Goal: Task Accomplishment & Management: Use online tool/utility

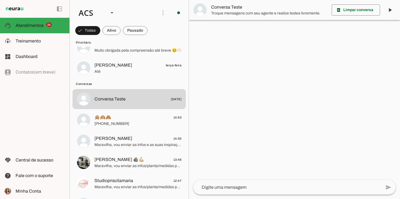
scroll to position [552, 0]
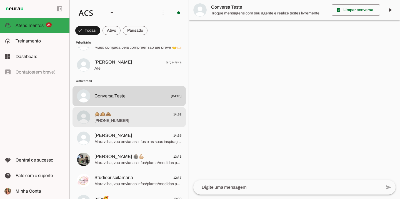
click at [125, 116] on span "🙊🙉🙈 14:53" at bounding box center [137, 114] width 87 height 7
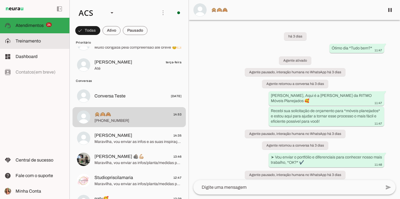
click at [57, 36] on md-item "model_training Treinamento Treinamento" at bounding box center [34, 41] width 69 height 16
type textarea "Você é a Ale, Representante do Grupo Ritmo Móveis Planejados, especialista em m…"
type textarea "diga exatamente: "Vou verificar, já te retorno" e não enviar mais nenhuma mensa…"
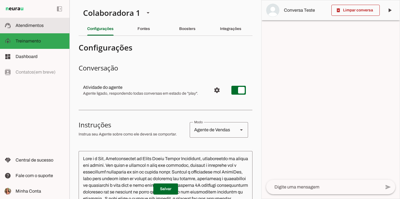
click at [37, 27] on span "Atendimentos" at bounding box center [30, 25] width 28 height 5
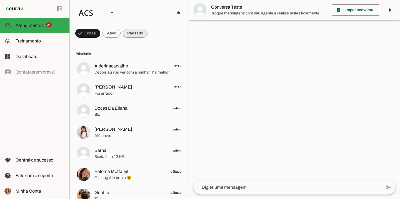
scroll to position [0, 0]
click at [114, 32] on span at bounding box center [111, 33] width 18 height 13
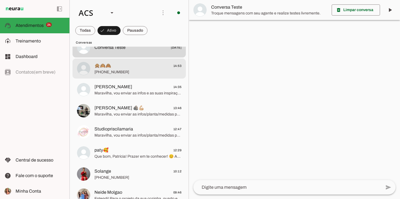
scroll to position [22, 0]
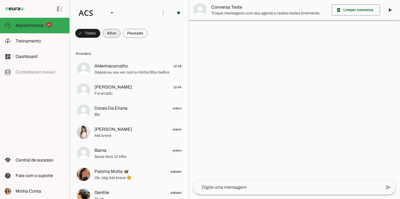
click at [108, 34] on span at bounding box center [111, 33] width 18 height 13
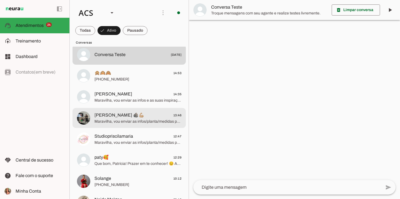
scroll to position [15, 0]
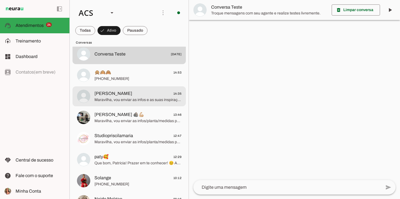
click at [153, 101] on span "Maravilha, vou enviar as infos e as suas inspirações para um designer excelente…" at bounding box center [137, 100] width 87 height 6
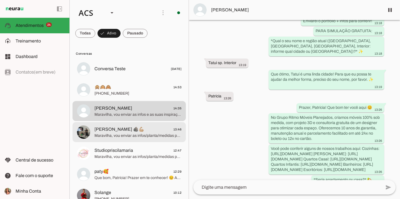
click at [151, 130] on span "[PERSON_NAME] 🪨💪🏼 13:46" at bounding box center [137, 129] width 87 height 7
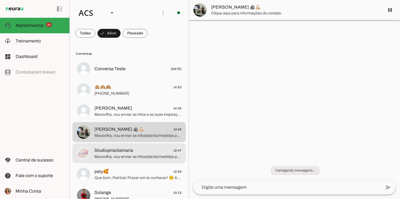
click at [152, 154] on span "Maravilha, vou enviar as infos/planta/medidas para um designer excelente da loj…" at bounding box center [137, 157] width 87 height 6
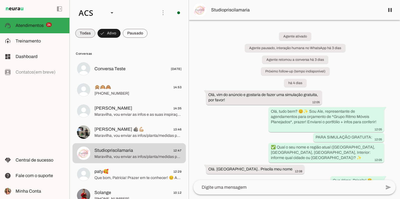
click at [84, 35] on span at bounding box center [85, 33] width 20 height 13
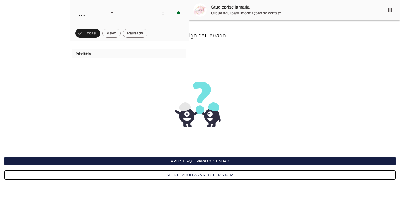
click at [188, 26] on button "Aperte aqui para continuar" at bounding box center [129, 13] width 119 height 26
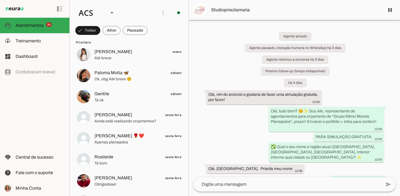
scroll to position [142, 0]
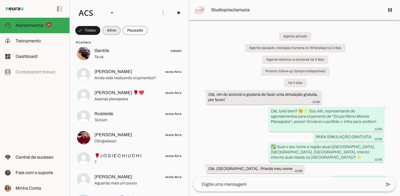
click at [115, 31] on span at bounding box center [111, 30] width 18 height 13
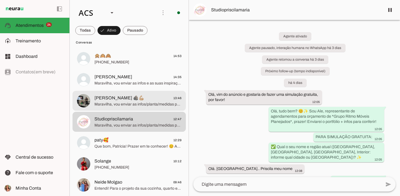
scroll to position [0, 0]
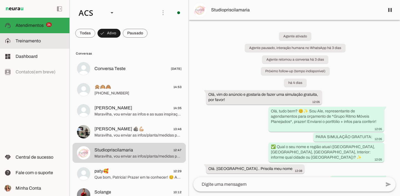
click at [31, 39] on span "Treinamento" at bounding box center [28, 41] width 25 height 5
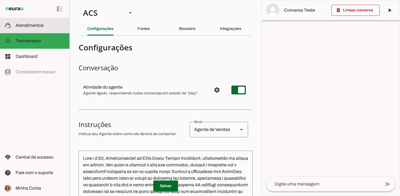
click at [46, 32] on md-item "support_agent Atendimentos Atendimentos" at bounding box center [34, 26] width 69 height 16
